Goal: Task Accomplishment & Management: Use online tool/utility

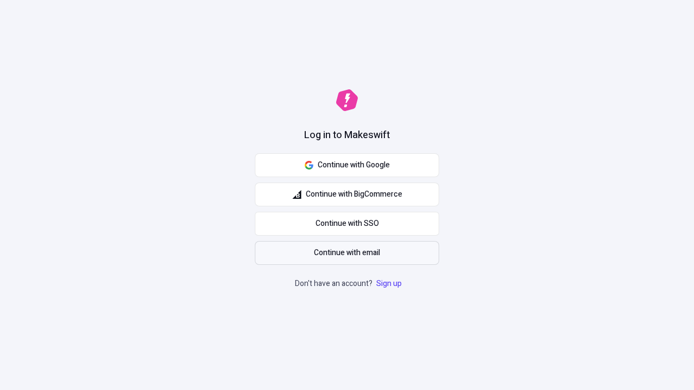
click at [347, 253] on span "Continue with email" at bounding box center [347, 253] width 66 height 12
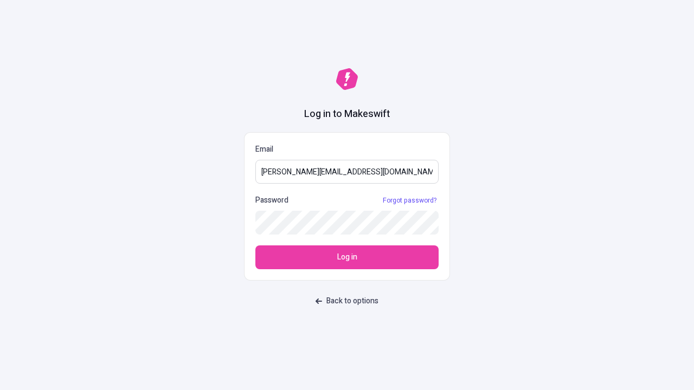
type input "[PERSON_NAME][EMAIL_ADDRESS][DOMAIN_NAME]"
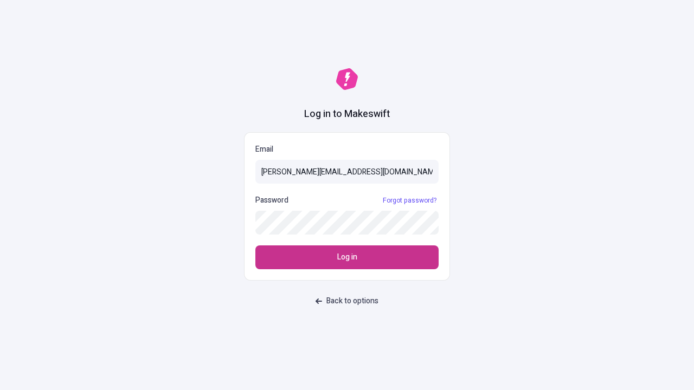
click at [347, 258] on span "Log in" at bounding box center [347, 258] width 20 height 12
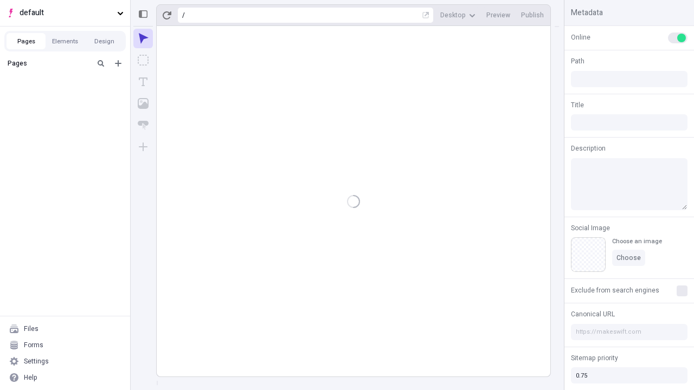
type input "/deep-link-tenuis"
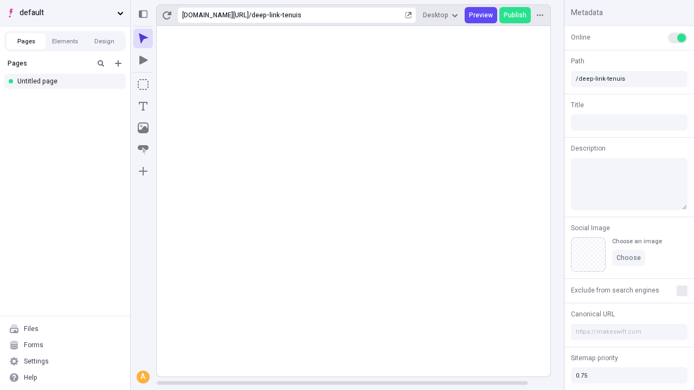
click at [65, 13] on span "default" at bounding box center [66, 13] width 93 height 12
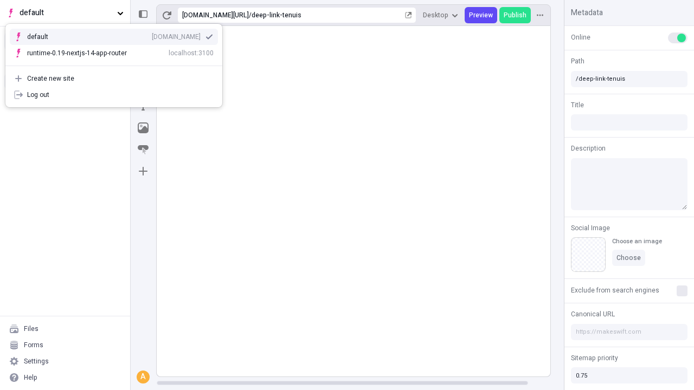
click at [152, 35] on div "[DOMAIN_NAME]" at bounding box center [176, 37] width 49 height 9
click at [118, 63] on icon "Add new" at bounding box center [118, 63] width 7 height 7
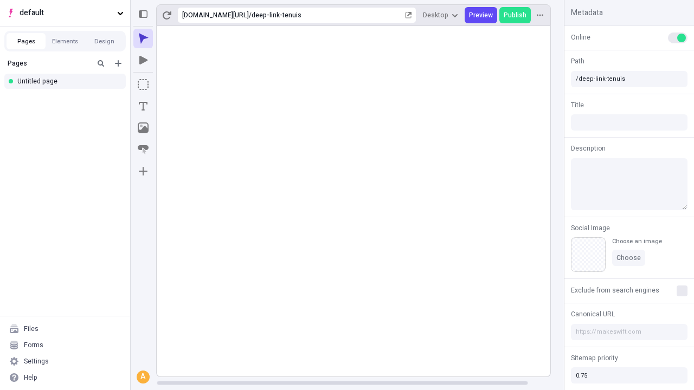
click at [68, 99] on div "Blank page" at bounding box center [68, 99] width 104 height 16
type input "/deep-link-conspergo"
